Goal: Transaction & Acquisition: Purchase product/service

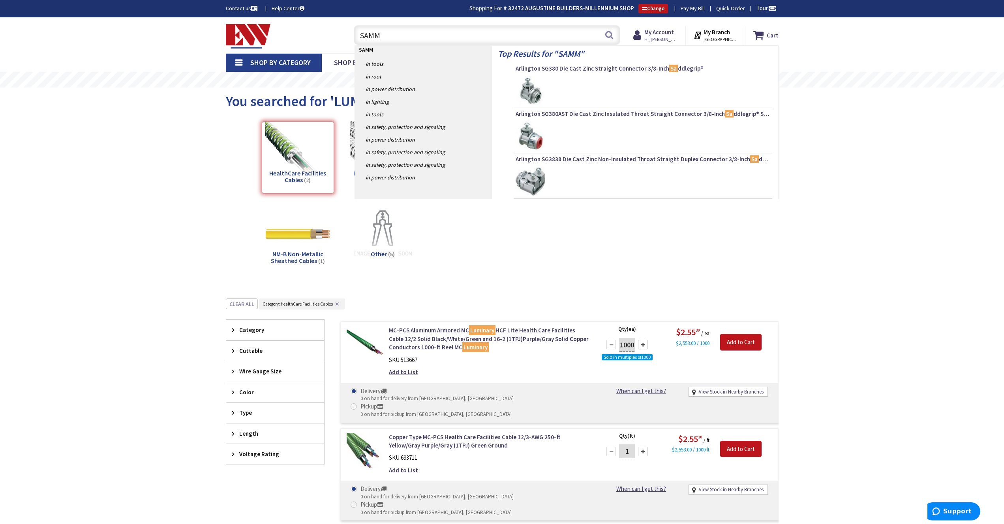
type input "[PERSON_NAME]"
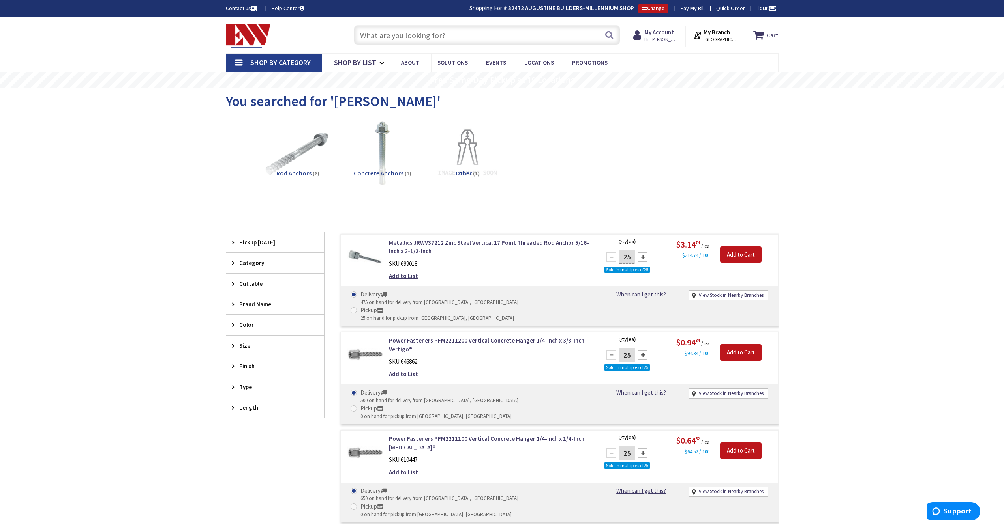
click at [397, 38] on input "text" at bounding box center [487, 35] width 266 height 20
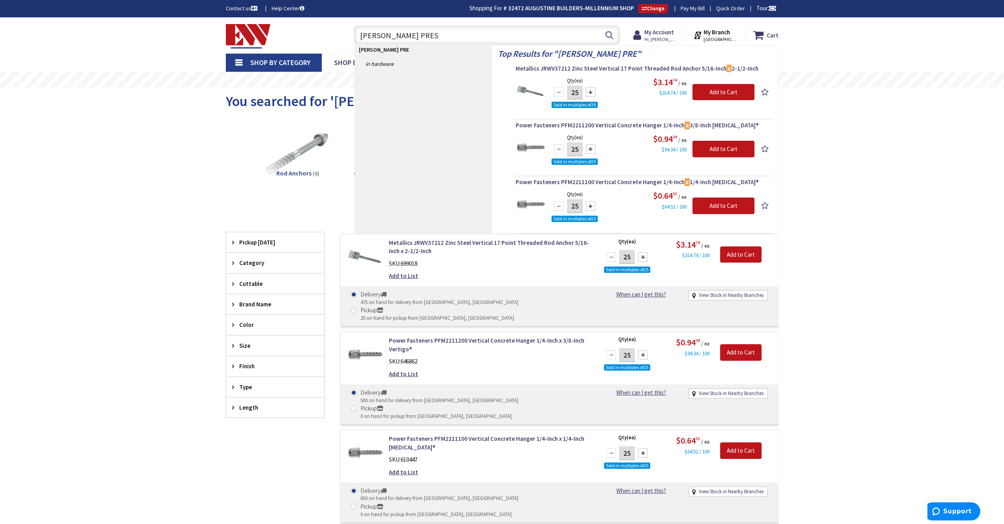
type input "SAMMY X PRESS"
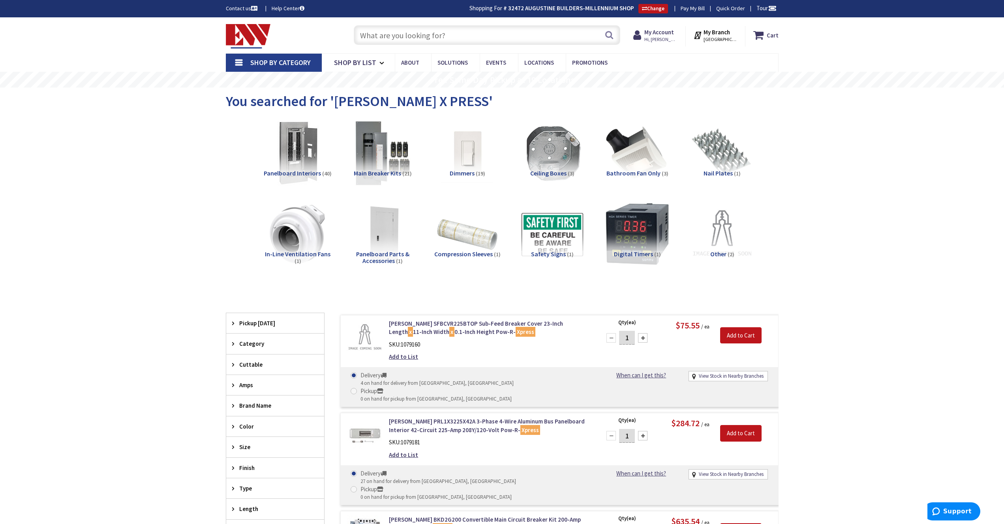
click at [382, 39] on input "text" at bounding box center [487, 35] width 266 height 20
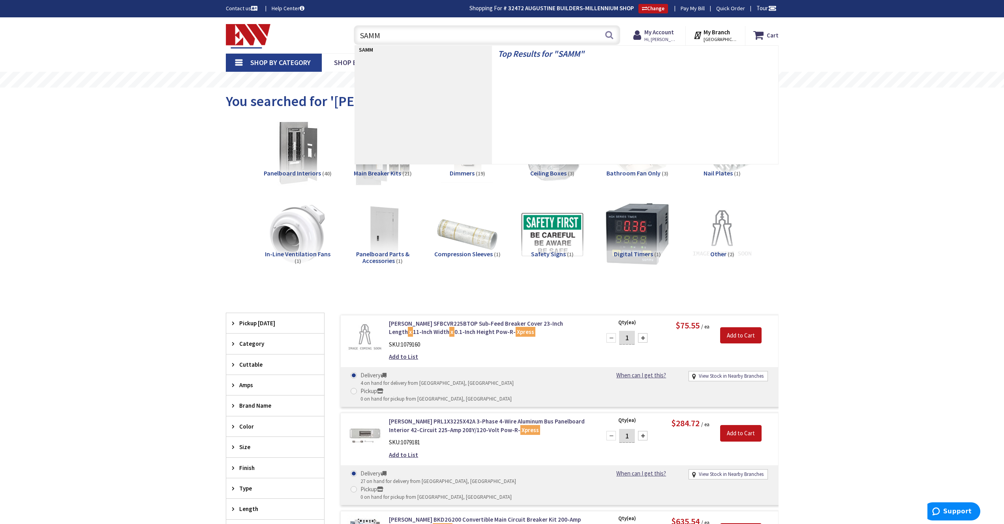
type input "SAMMY"
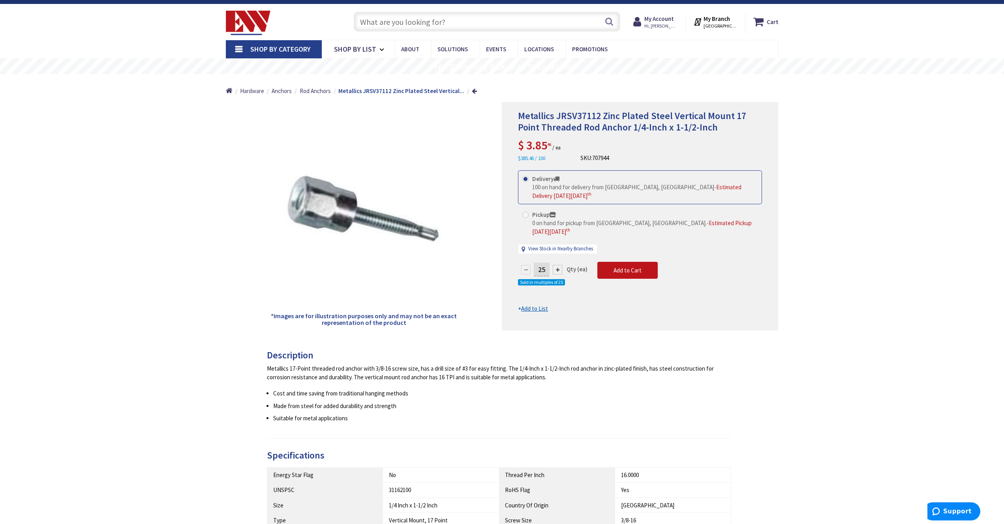
scroll to position [11, 0]
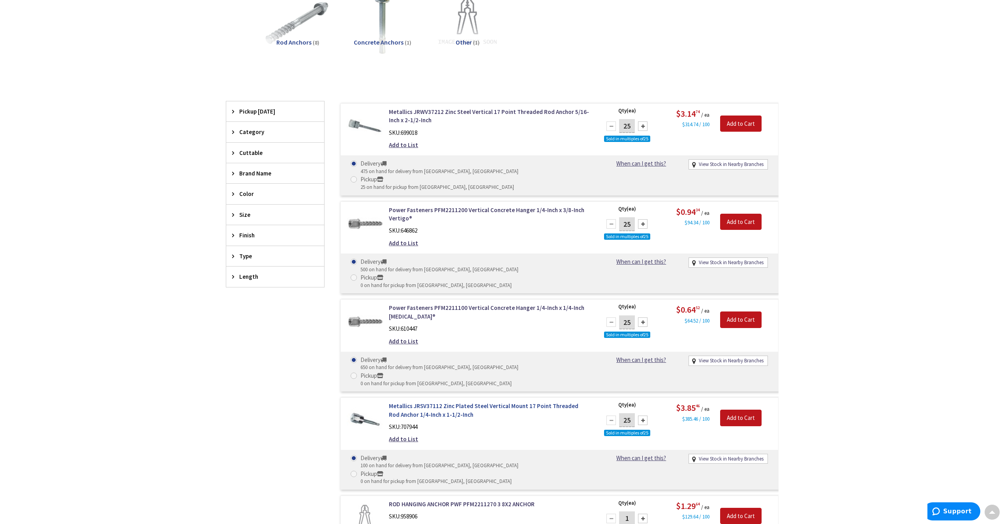
scroll to position [156, 0]
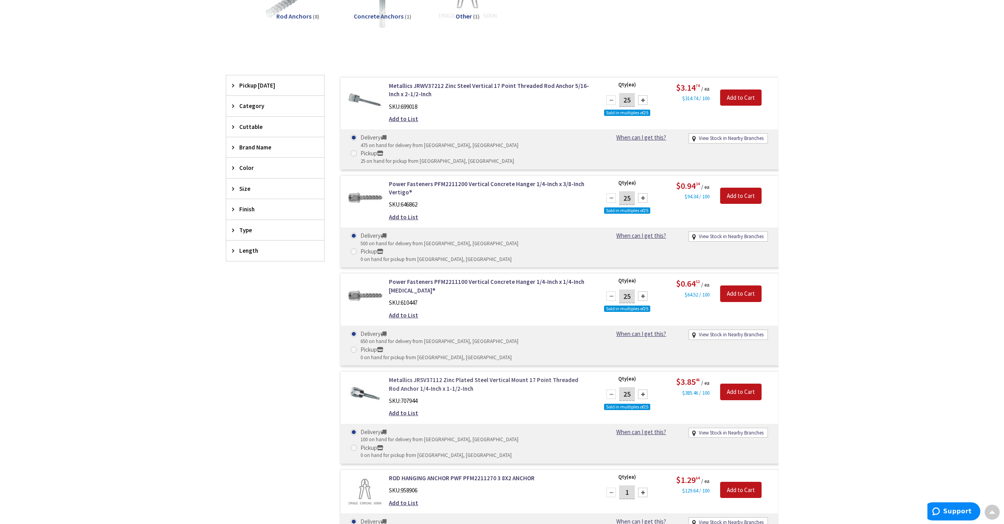
click at [491, 376] on link "Metallics JRSV37112 Zinc Plated Steel Vertical Mount 17 Point Threaded Rod Anch…" at bounding box center [489, 384] width 201 height 17
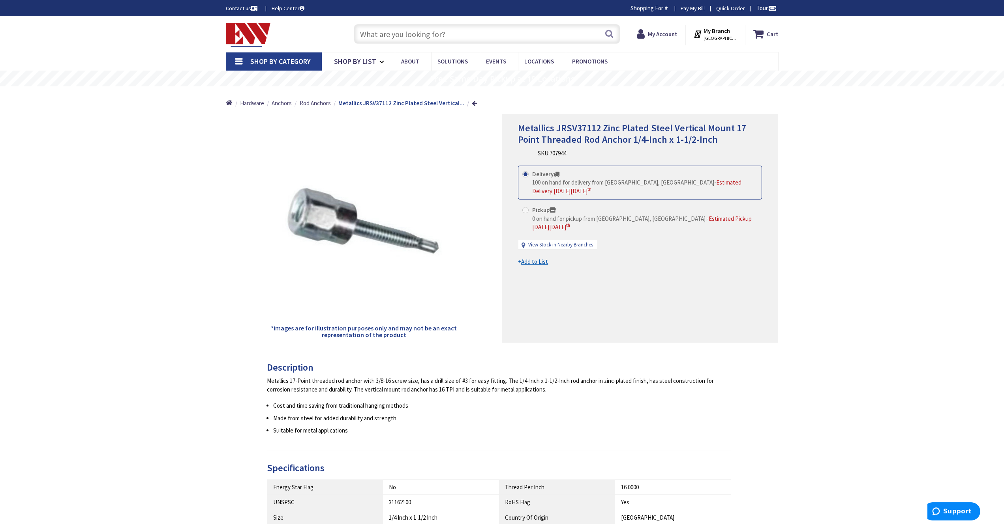
click at [560, 223] on span "0 on hand for pickup from New Britain, CT." at bounding box center [619, 218] width 174 height 7
click at [529, 213] on input "Pickup 0 on hand for pickup from New Britain, CT. - Estimated Pickup on Friday,…" at bounding box center [526, 210] width 5 height 5
radio input "true"
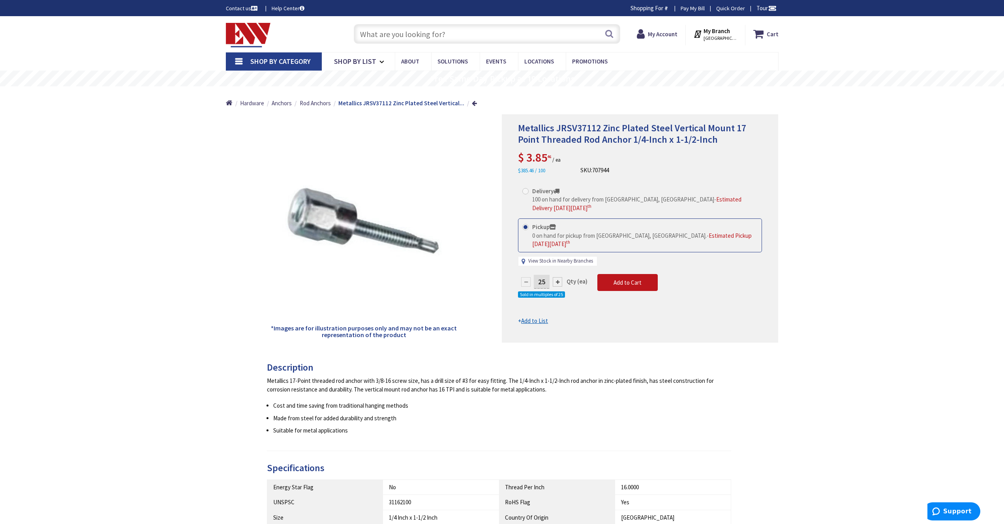
click at [567, 258] on link "View Stock in Nearby Branches" at bounding box center [560, 261] width 65 height 7
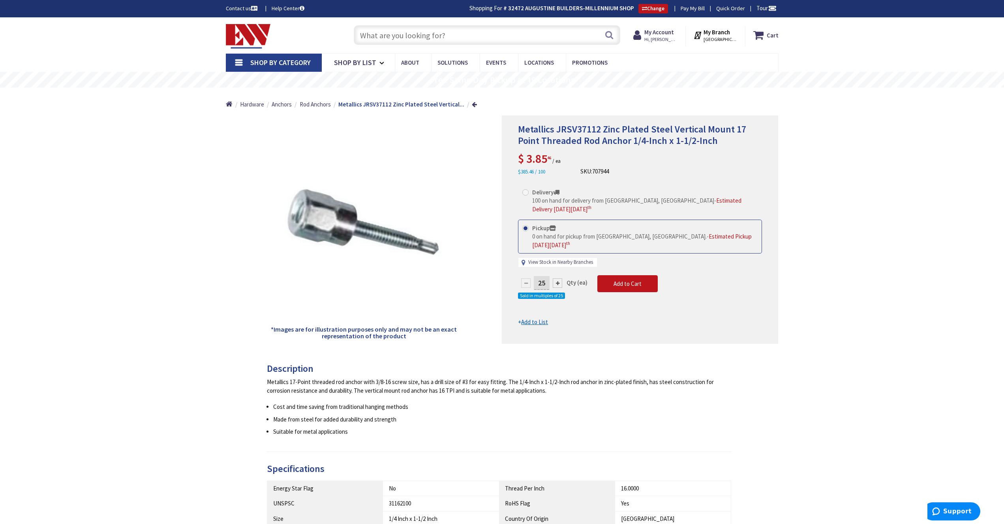
click at [539, 259] on link "View Stock in Nearby Branches" at bounding box center [560, 262] width 65 height 7
select select "data-availability"
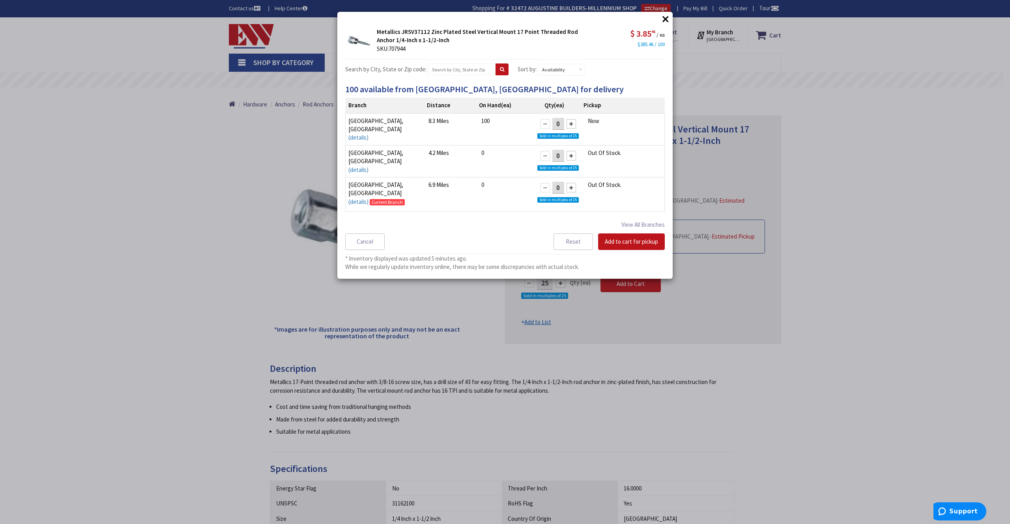
click at [667, 21] on button "×" at bounding box center [666, 19] width 12 height 12
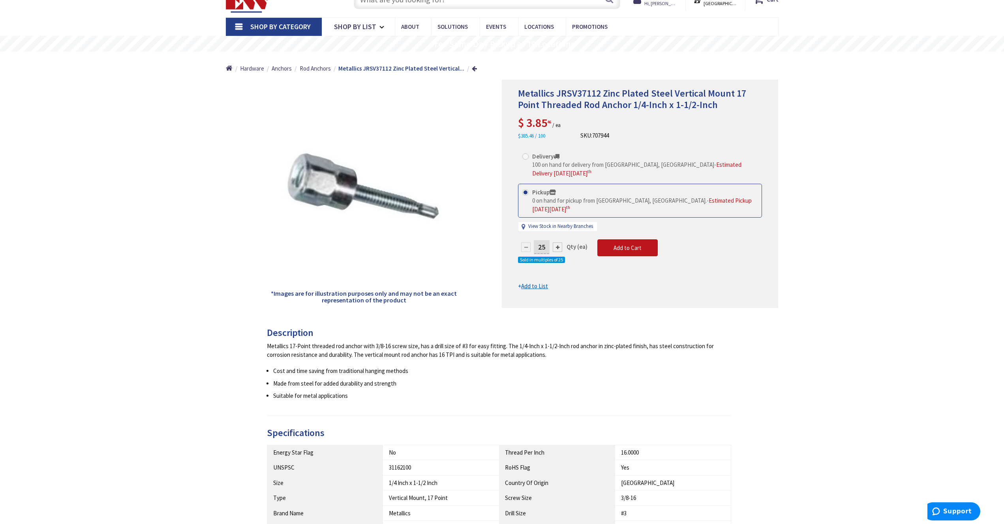
scroll to position [39, 0]
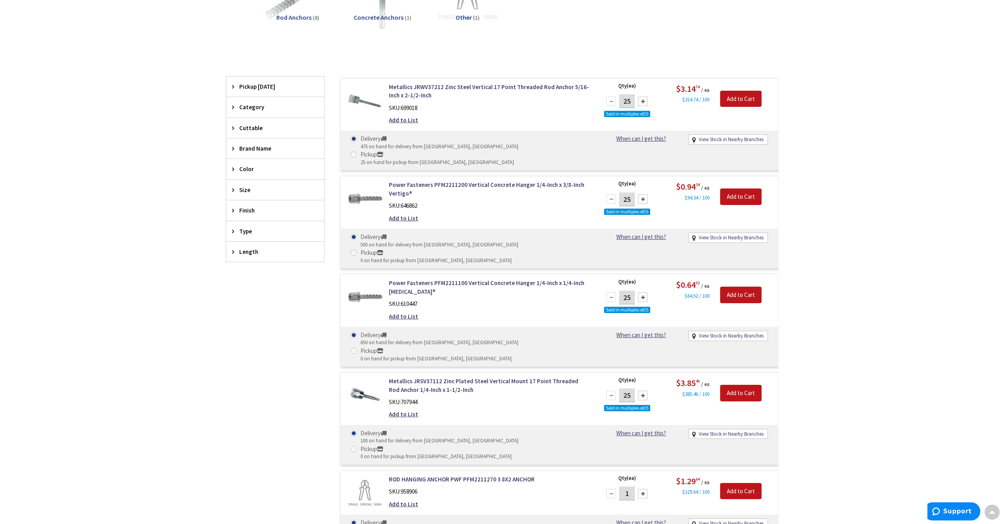
scroll to position [157, 0]
